Goal: Transaction & Acquisition: Purchase product/service

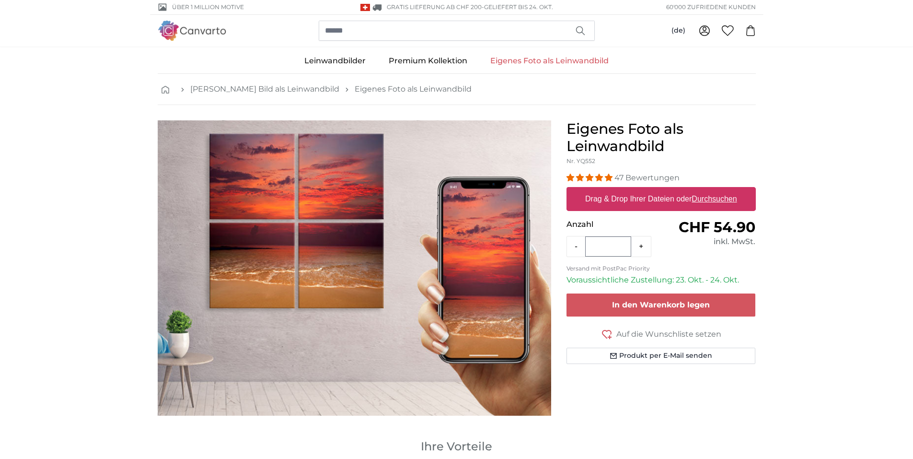
click at [715, 198] on u "Durchsuchen" at bounding box center [714, 199] width 45 height 8
click at [715, 190] on input "Drag & Drop Ihrer Dateien oder Durchsuchen" at bounding box center [661, 188] width 189 height 3
type input "**********"
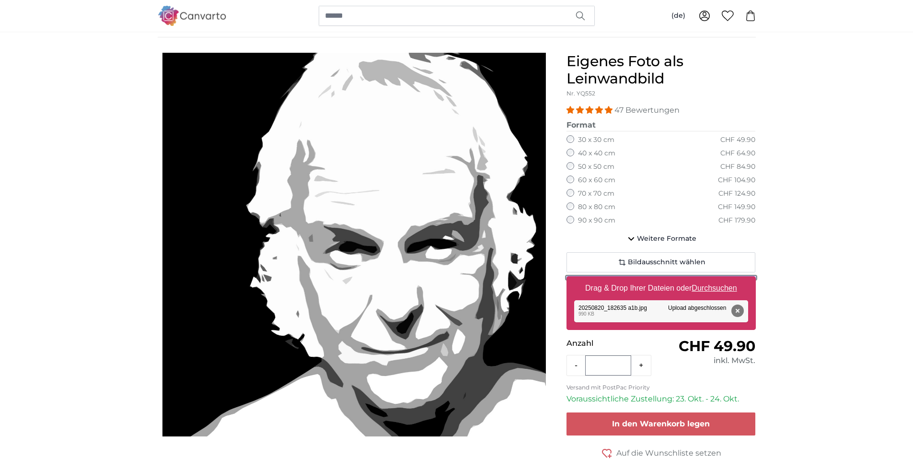
scroll to position [64, 0]
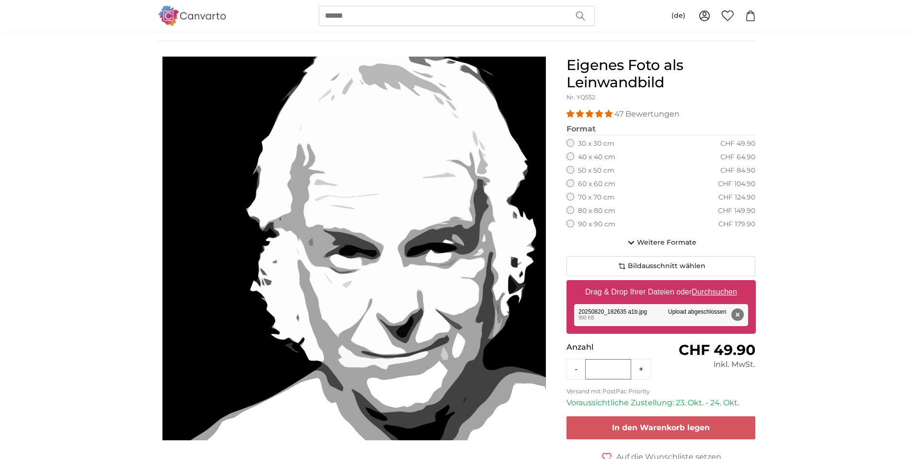
click at [589, 222] on label "90 x 90 cm" at bounding box center [596, 225] width 37 height 10
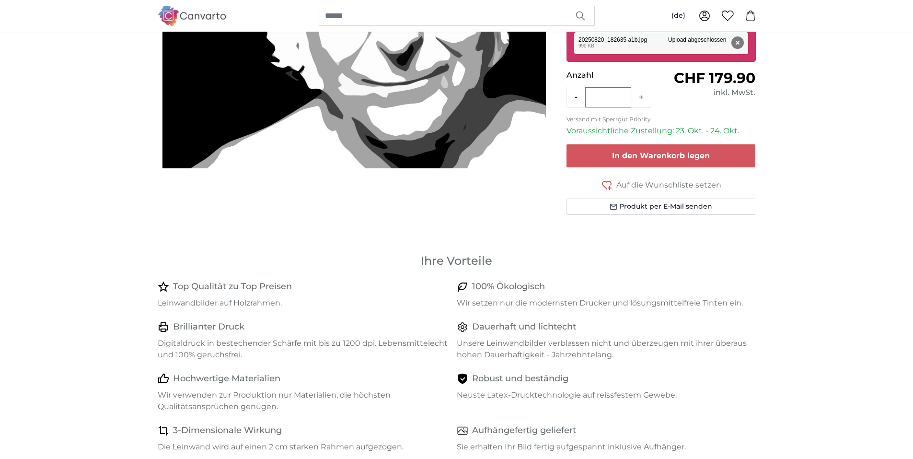
scroll to position [464, 0]
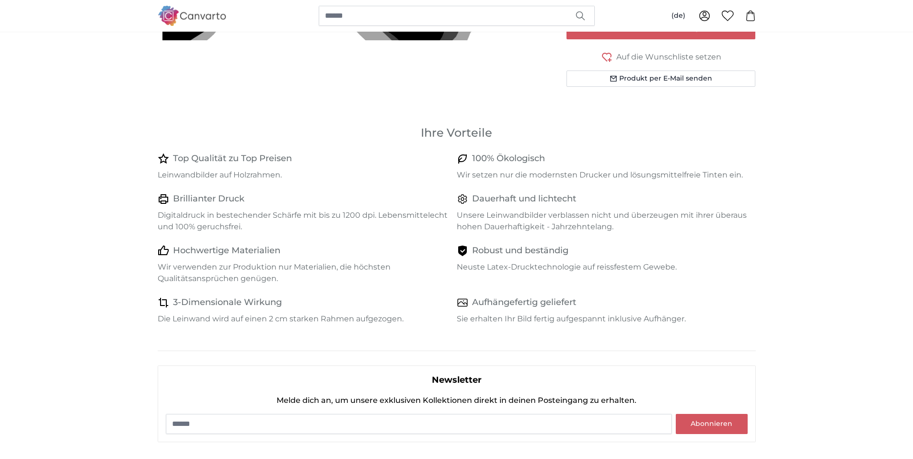
click at [215, 302] on h4 "3-Dimensionale Wirkung" at bounding box center [227, 302] width 109 height 13
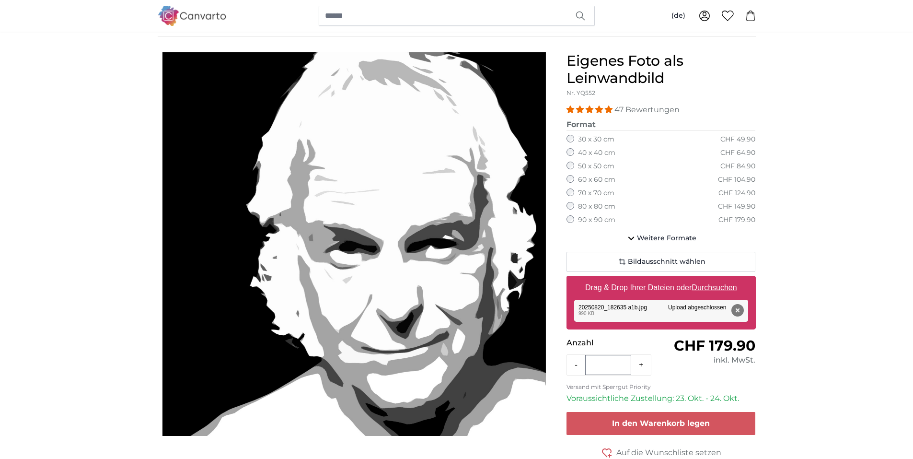
scroll to position [0, 0]
